Goal: Browse casually: Explore the website without a specific task or goal

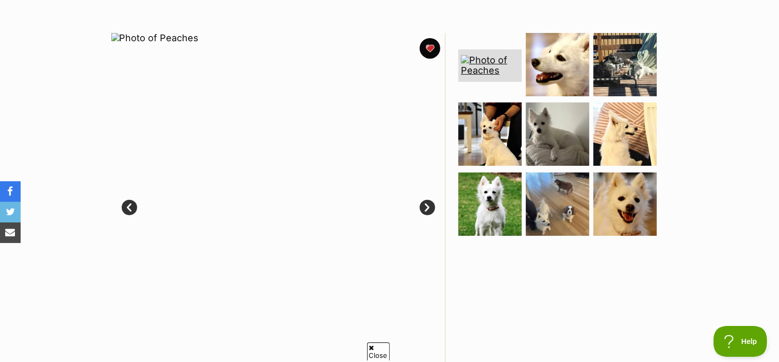
click at [126, 213] on link "Prev" at bounding box center [129, 207] width 15 height 15
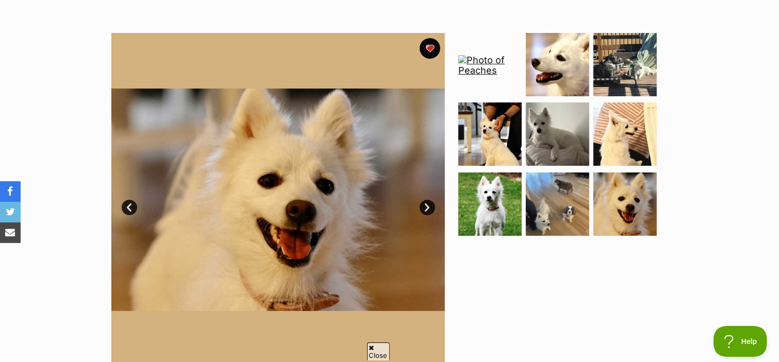
click at [126, 213] on link "Prev" at bounding box center [129, 207] width 15 height 15
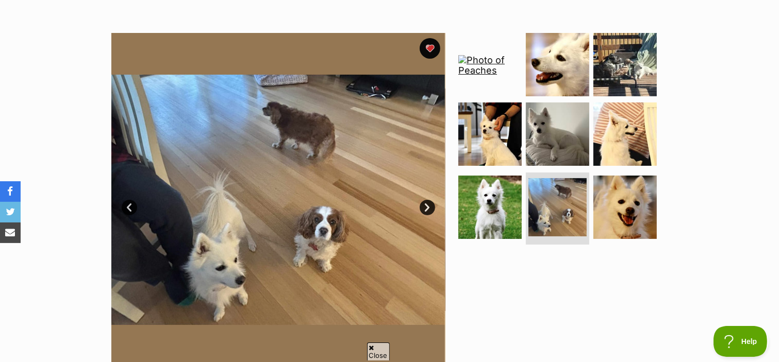
click at [126, 213] on link "Prev" at bounding box center [129, 207] width 15 height 15
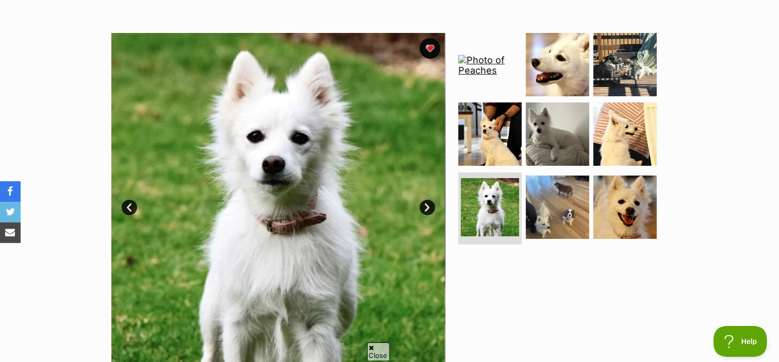
click at [126, 213] on link "Prev" at bounding box center [129, 207] width 15 height 15
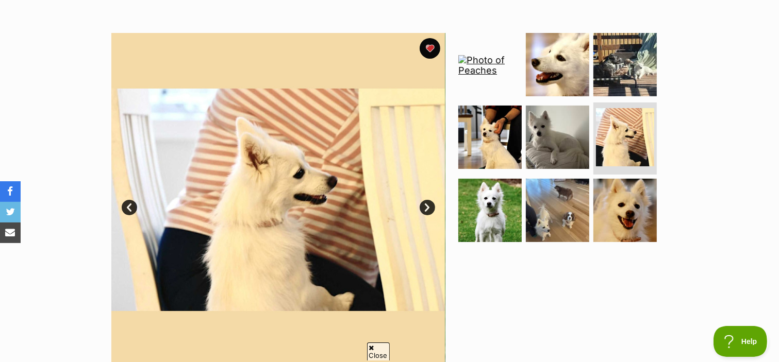
click at [126, 213] on link "Prev" at bounding box center [129, 207] width 15 height 15
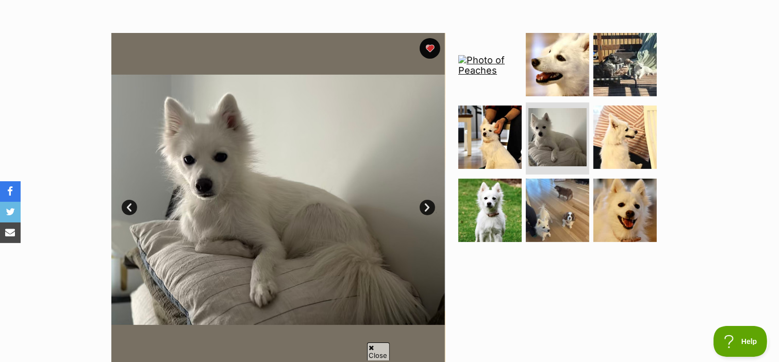
click at [126, 213] on link "Prev" at bounding box center [129, 207] width 15 height 15
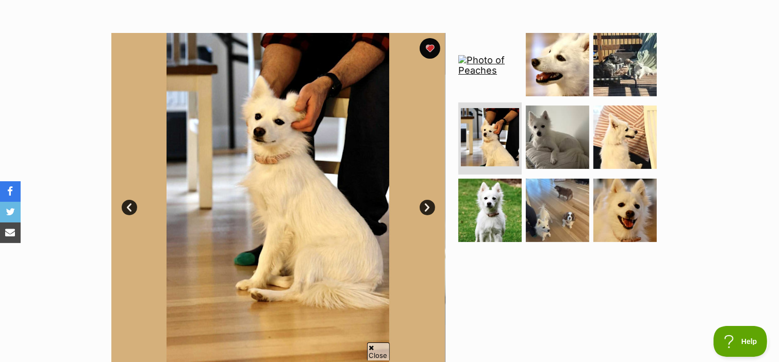
click at [126, 213] on link "Prev" at bounding box center [129, 207] width 15 height 15
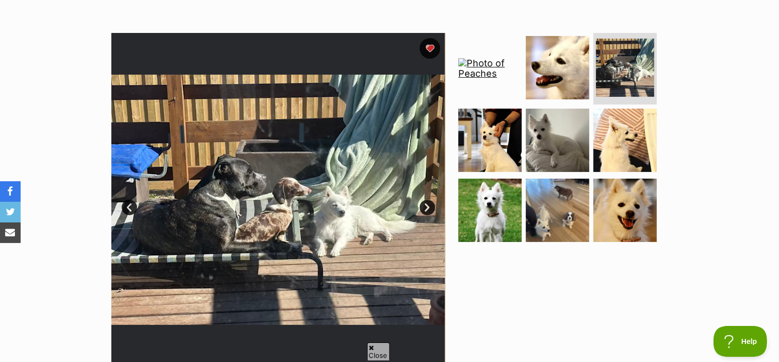
click at [126, 213] on link "Prev" at bounding box center [129, 207] width 15 height 15
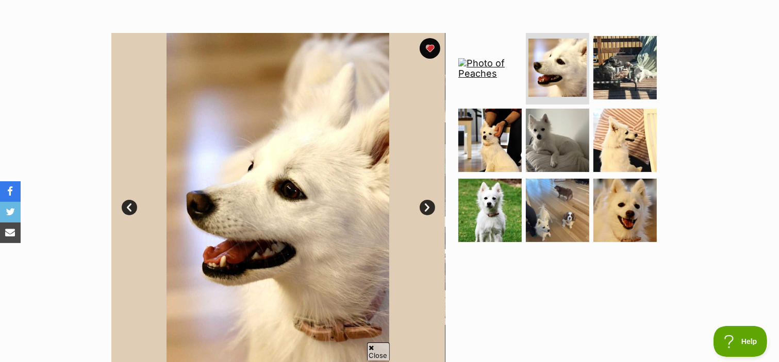
click at [126, 213] on link "Prev" at bounding box center [129, 207] width 15 height 15
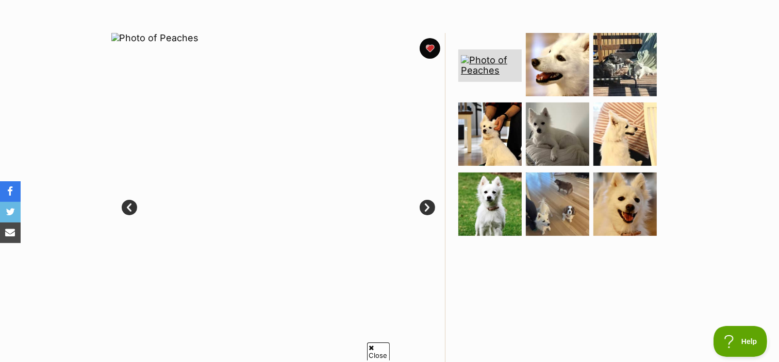
click at [261, 174] on div "Available 1 of 9 images 1 of 9 images 1 of 9 images 1 of 9 images 1 of 9 images…" at bounding box center [278, 200] width 334 height 334
click at [291, 185] on div "Available 1 of 9 images 1 of 9 images 1 of 9 images 1 of 9 images 1 of 9 images…" at bounding box center [278, 200] width 334 height 334
click at [305, 183] on div "Available 1 of 9 images 1 of 9 images 1 of 9 images 1 of 9 images 1 of 9 images…" at bounding box center [278, 200] width 334 height 334
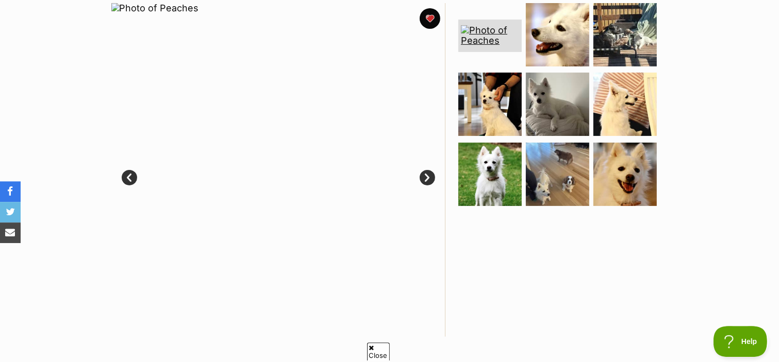
scroll to position [181, 0]
